Goal: Check status: Check status

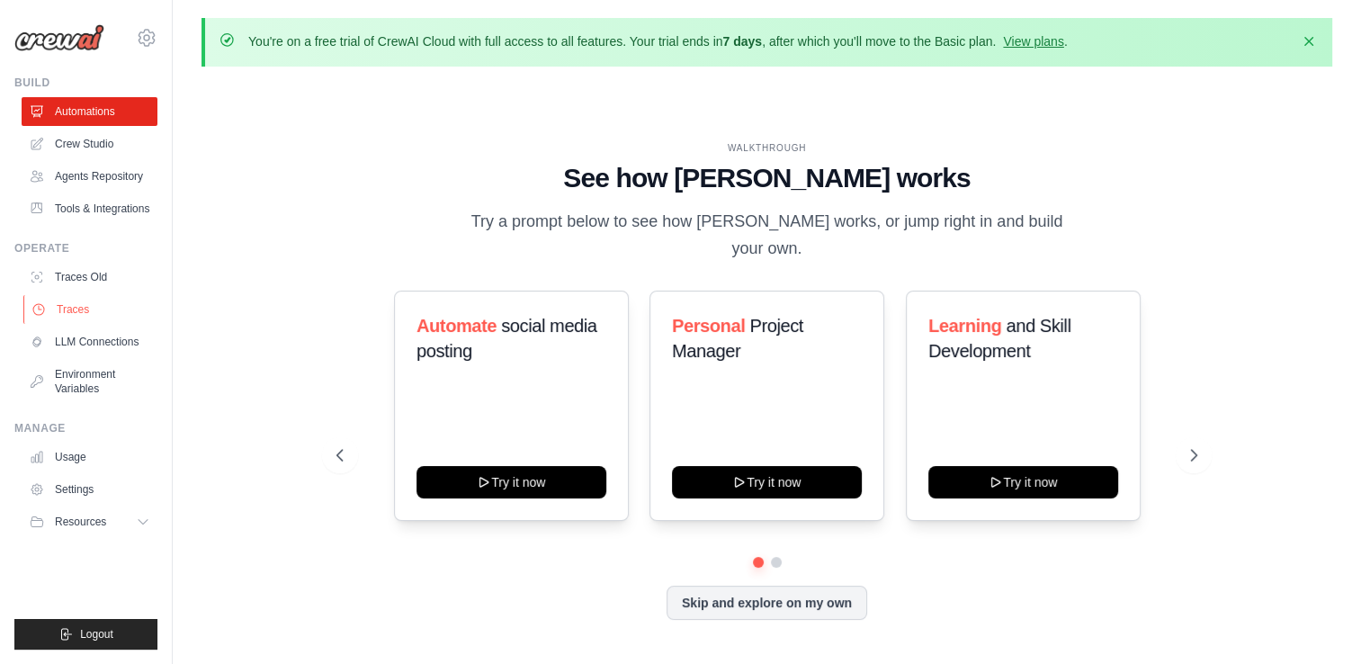
click at [85, 312] on link "Traces" at bounding box center [91, 309] width 136 height 29
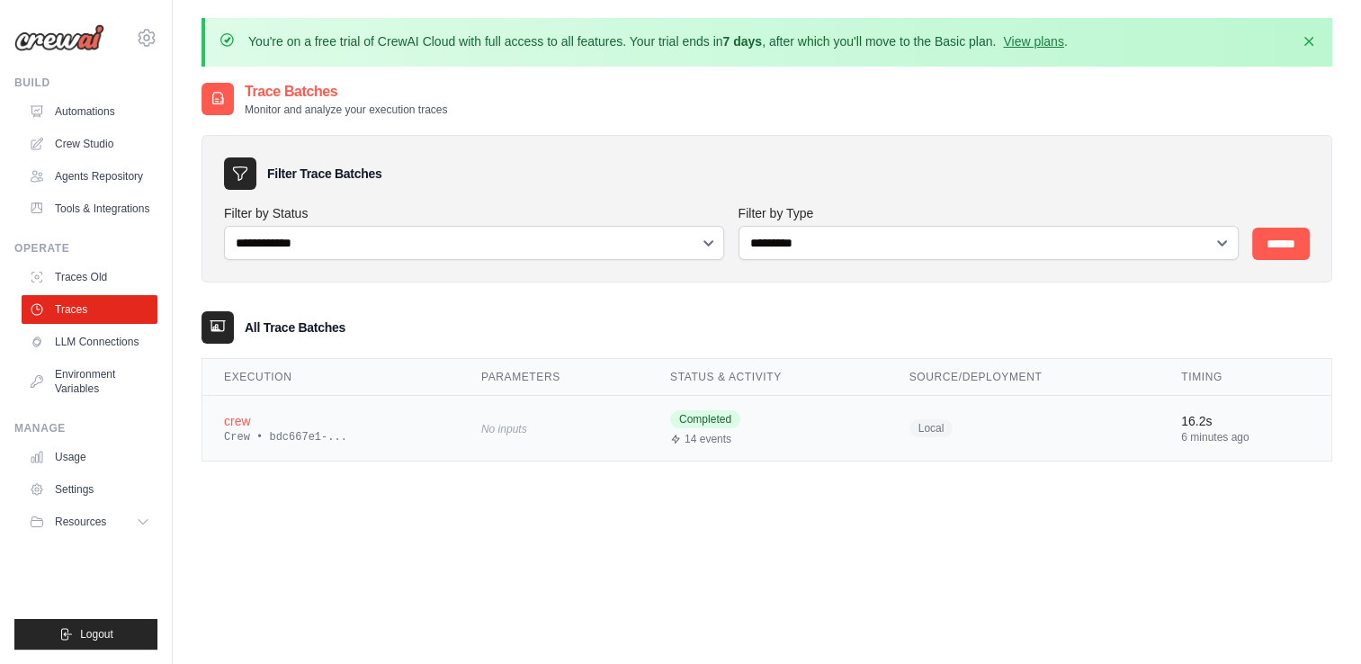
click at [695, 436] on span "14 events" at bounding box center [708, 439] width 47 height 14
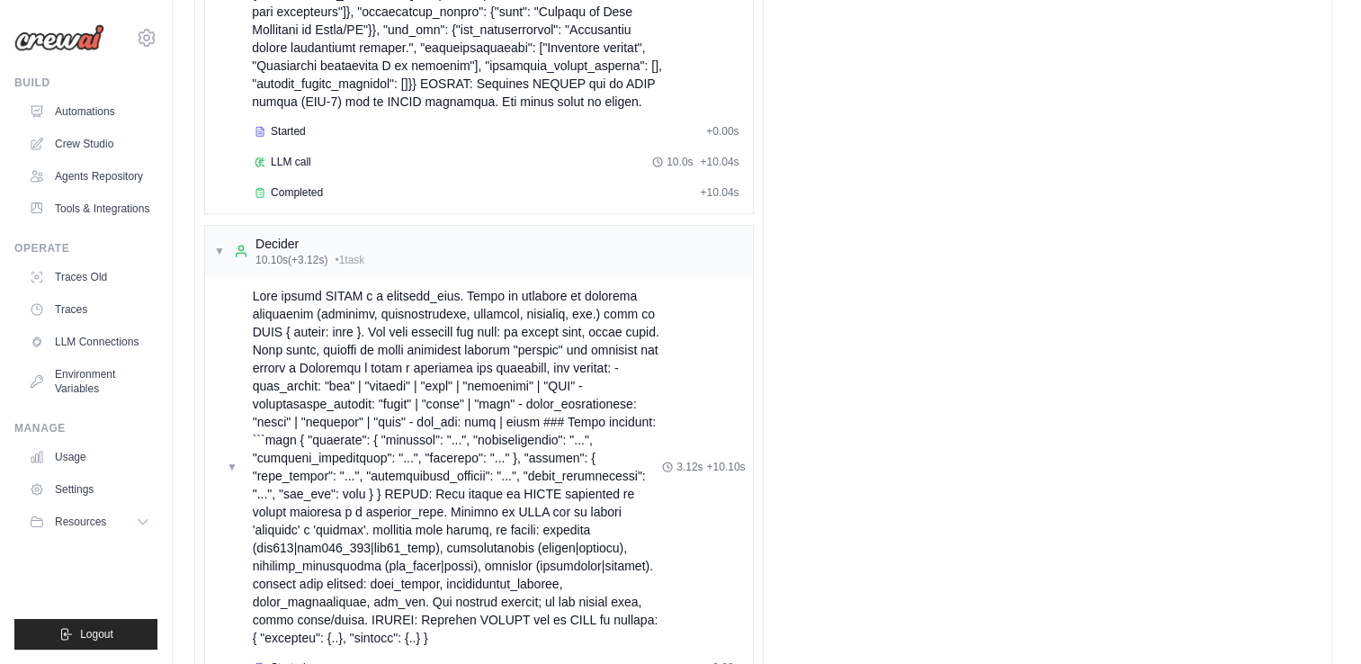
scroll to position [1125, 0]
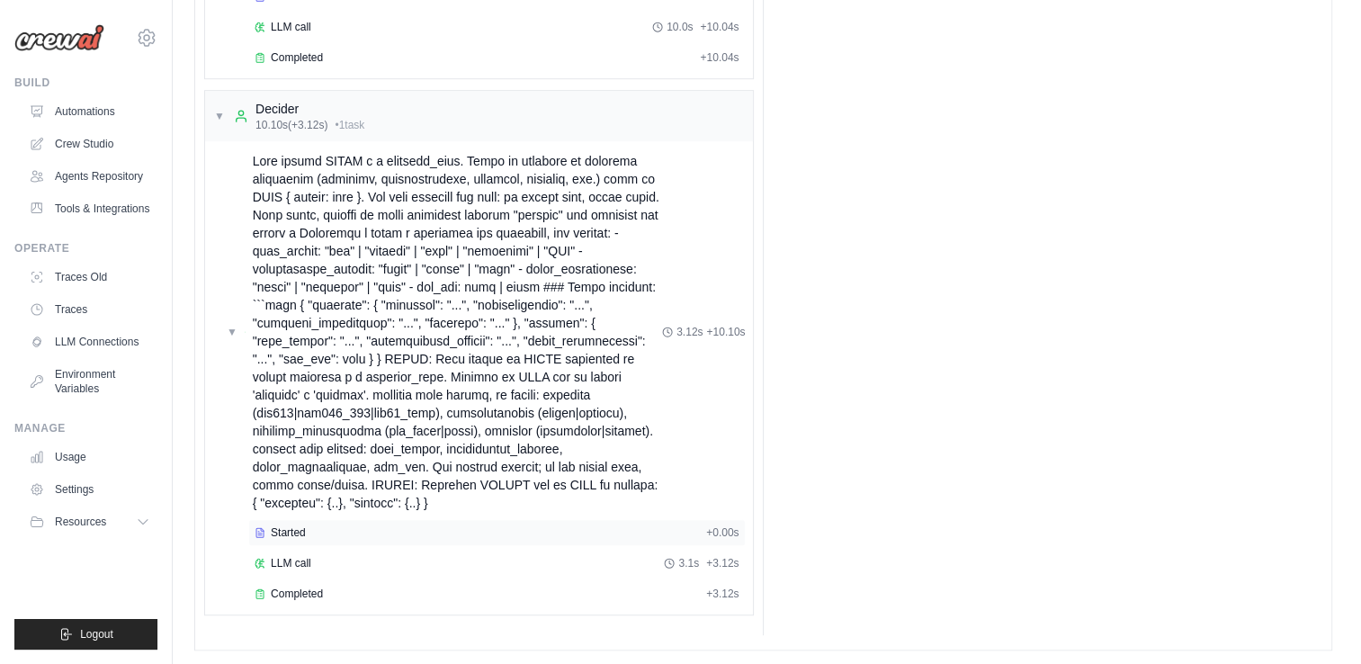
click at [296, 526] on span "Started" at bounding box center [288, 532] width 35 height 14
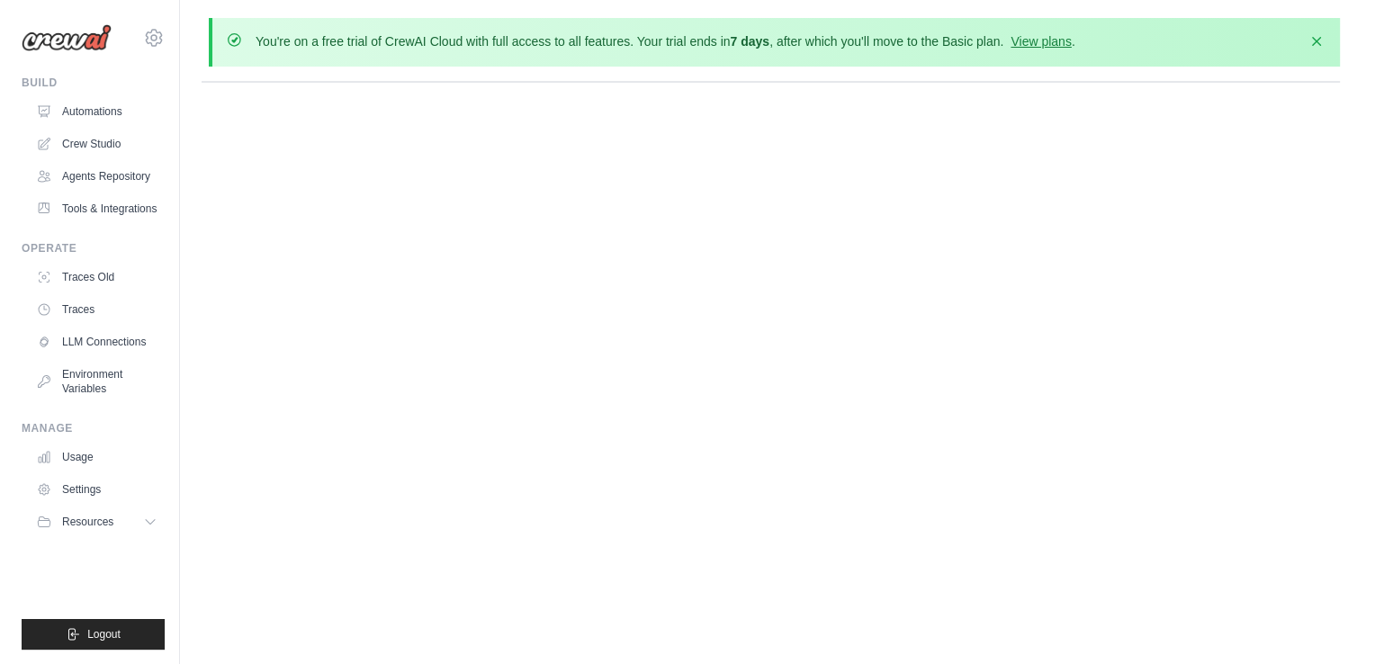
scroll to position [0, 0]
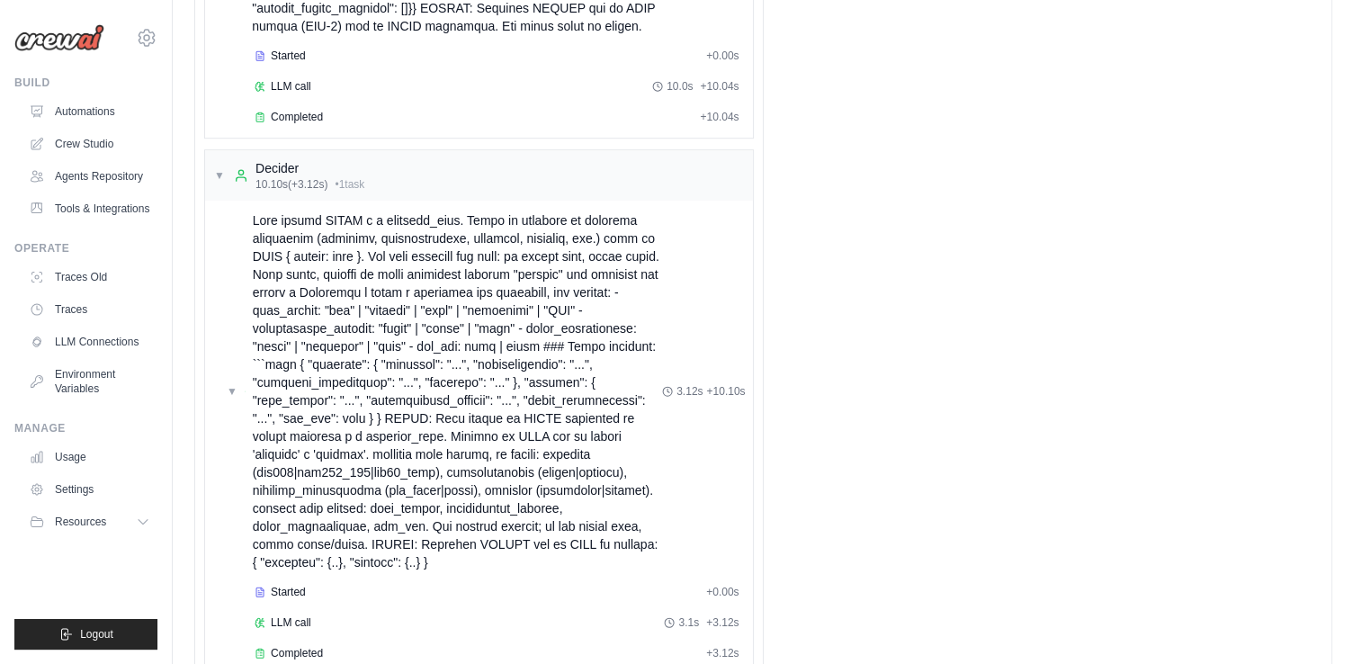
scroll to position [1125, 0]
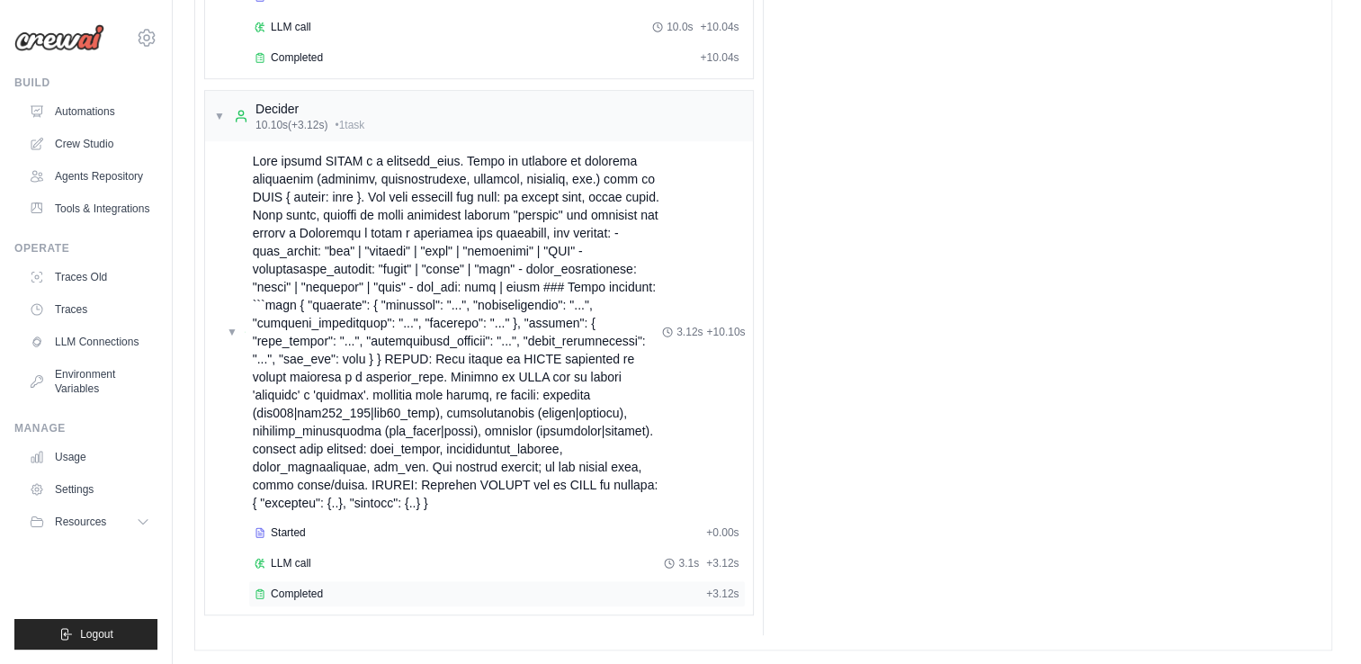
click at [295, 587] on span "Completed" at bounding box center [297, 594] width 52 height 14
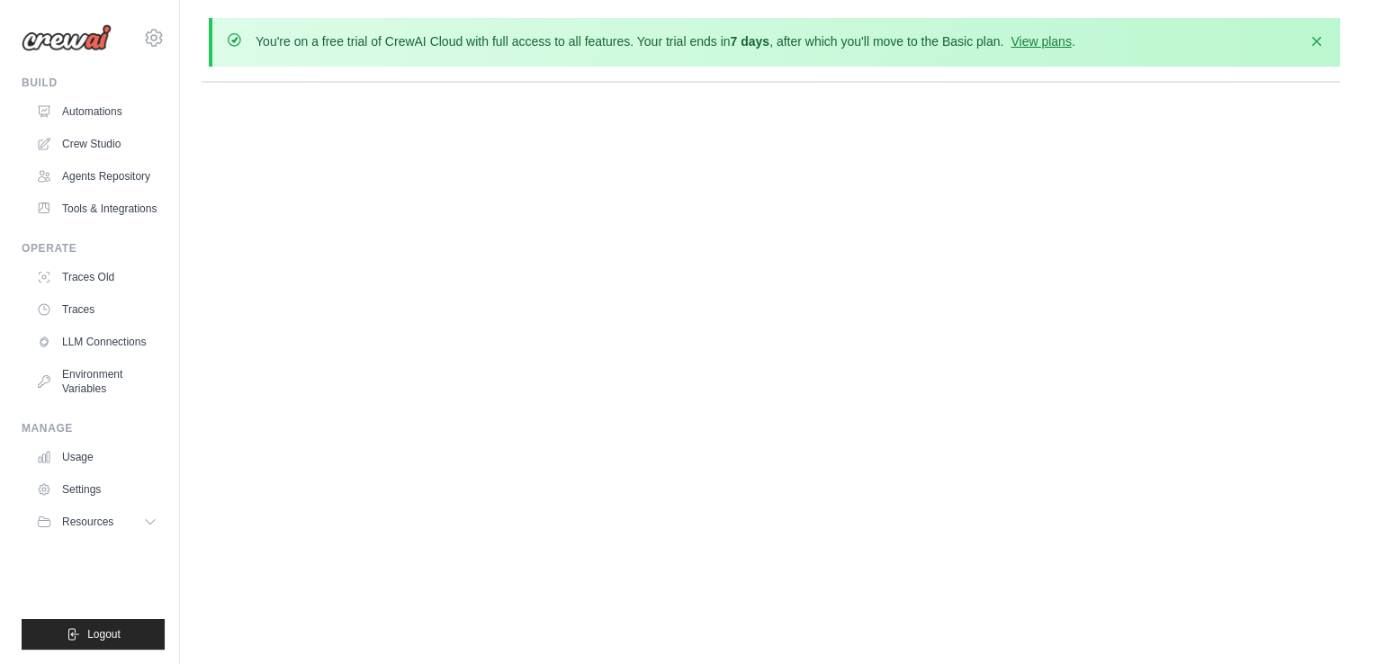
scroll to position [0, 0]
